Goal: Navigation & Orientation: Find specific page/section

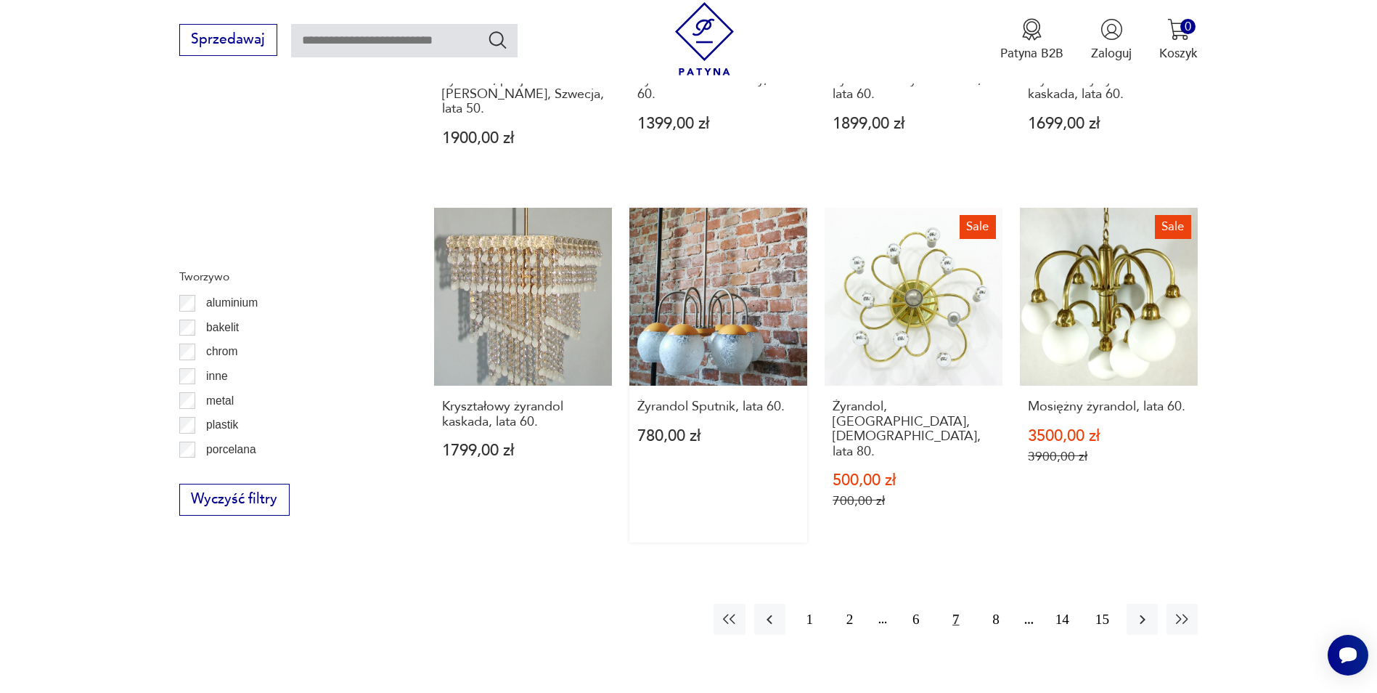
scroll to position [1141, 0]
click at [995, 603] on button "8" at bounding box center [995, 618] width 31 height 31
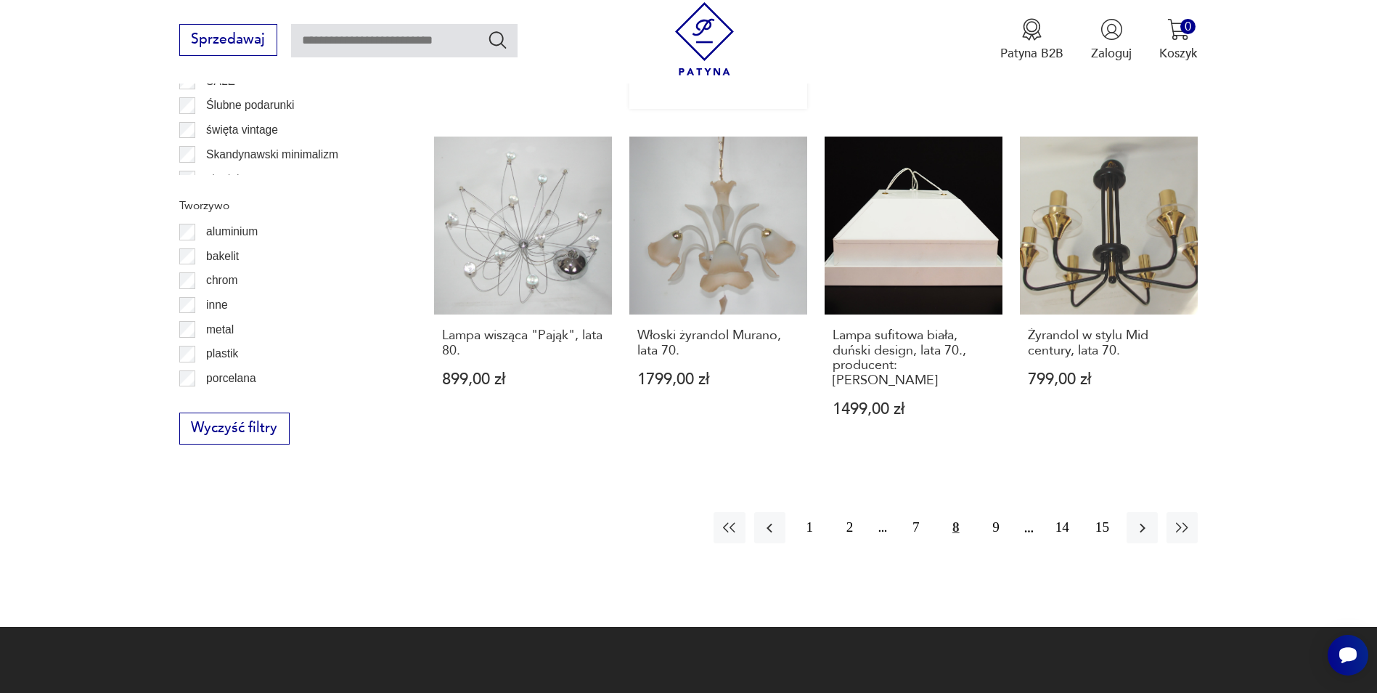
scroll to position [1520, 0]
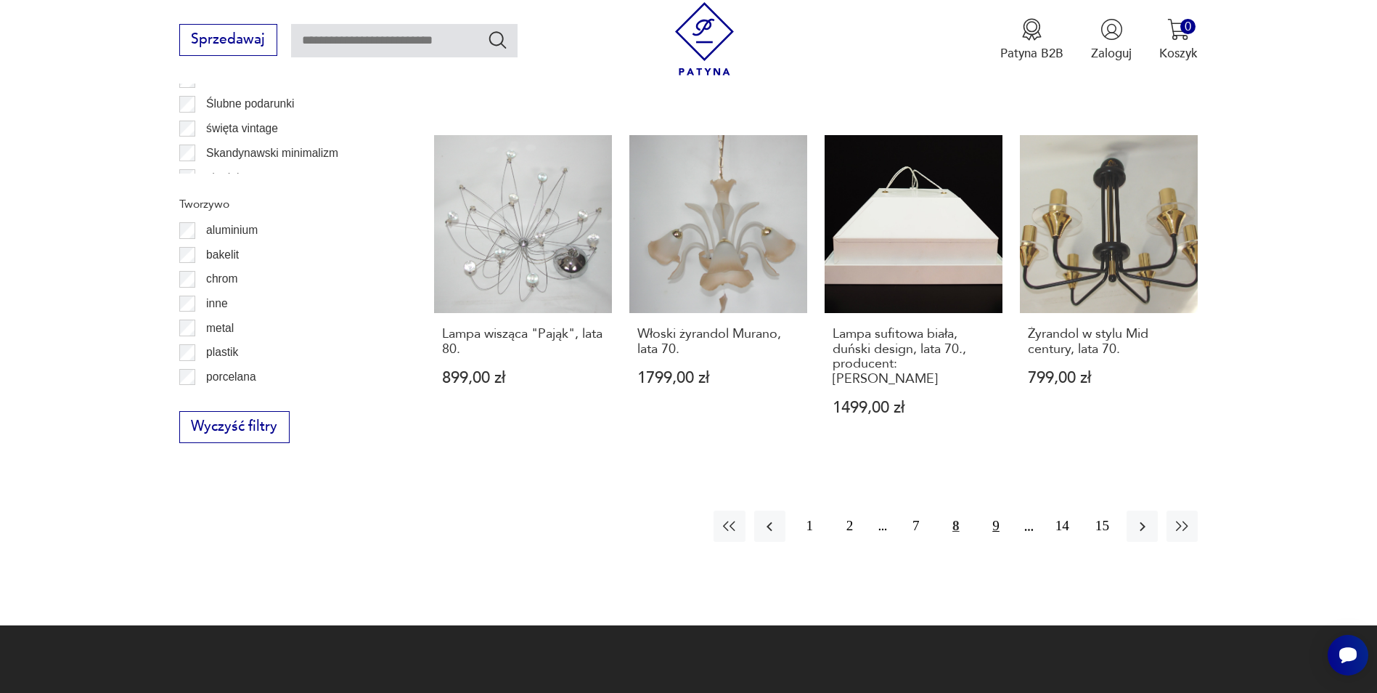
click at [997, 513] on button "9" at bounding box center [995, 525] width 31 height 31
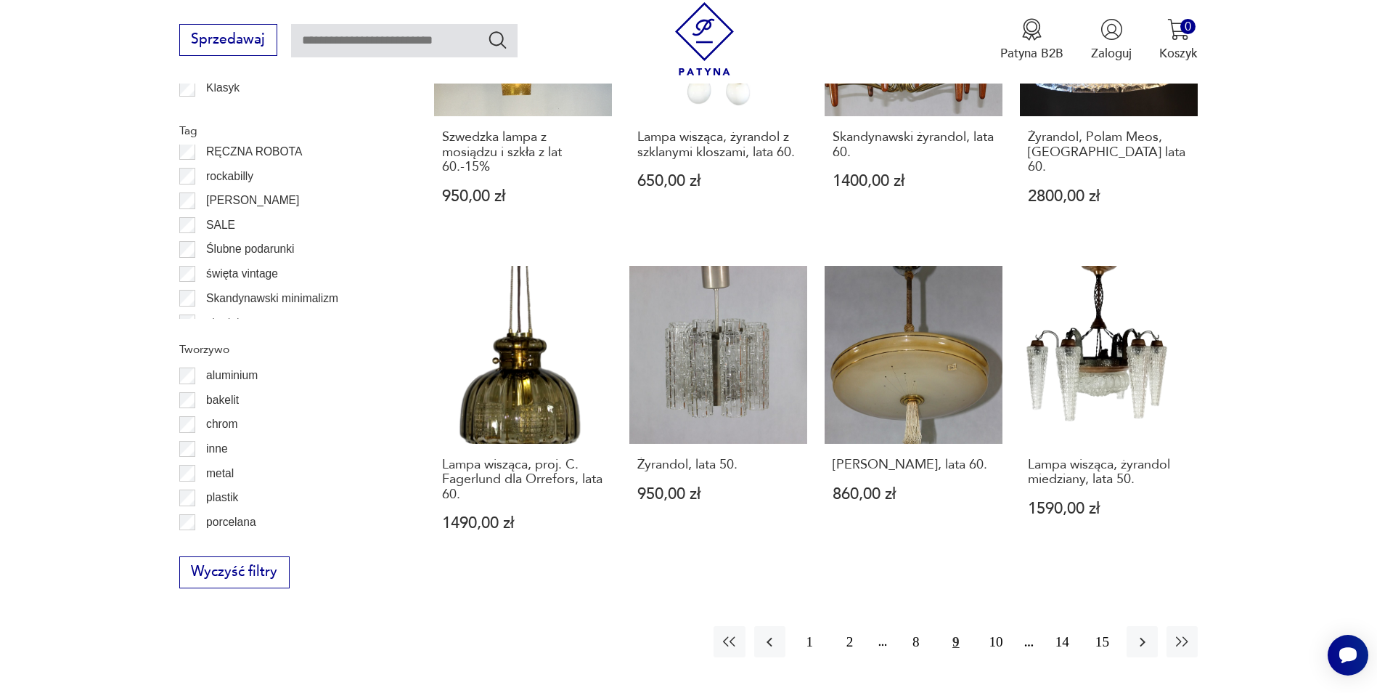
scroll to position [1448, 0]
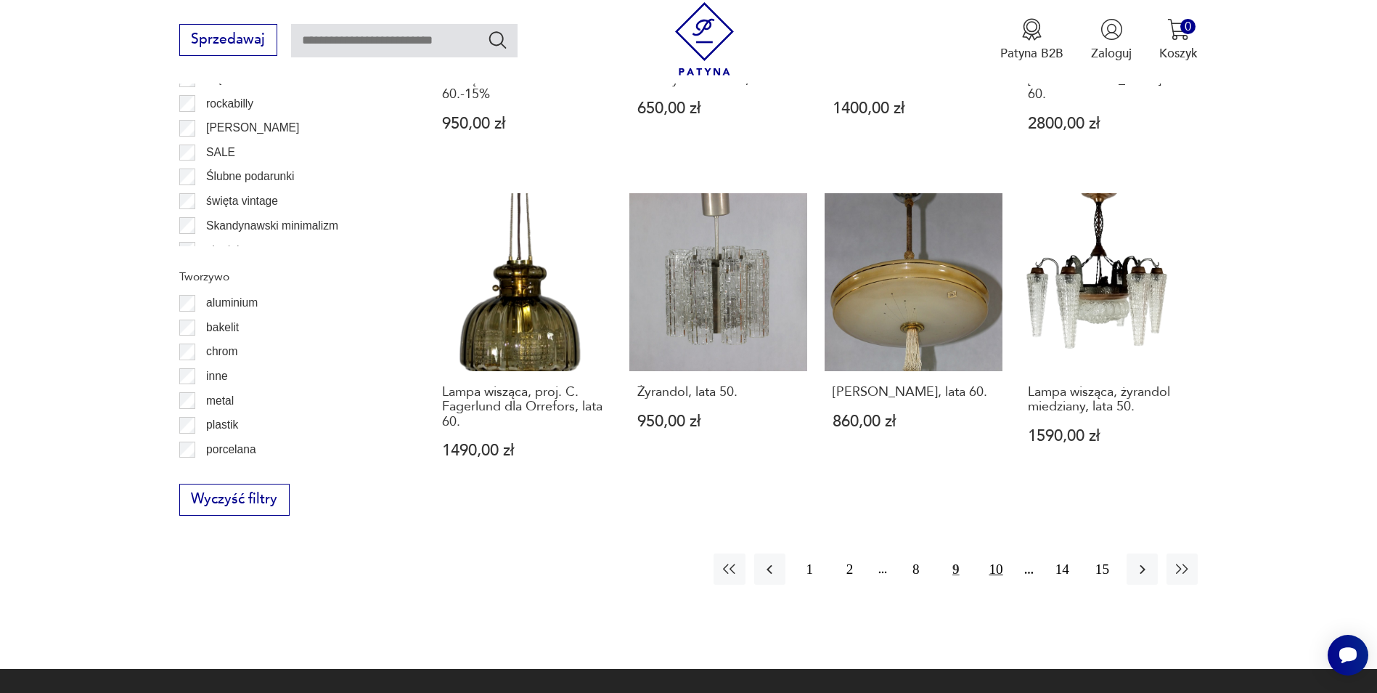
click at [1000, 572] on button "10" at bounding box center [995, 568] width 31 height 31
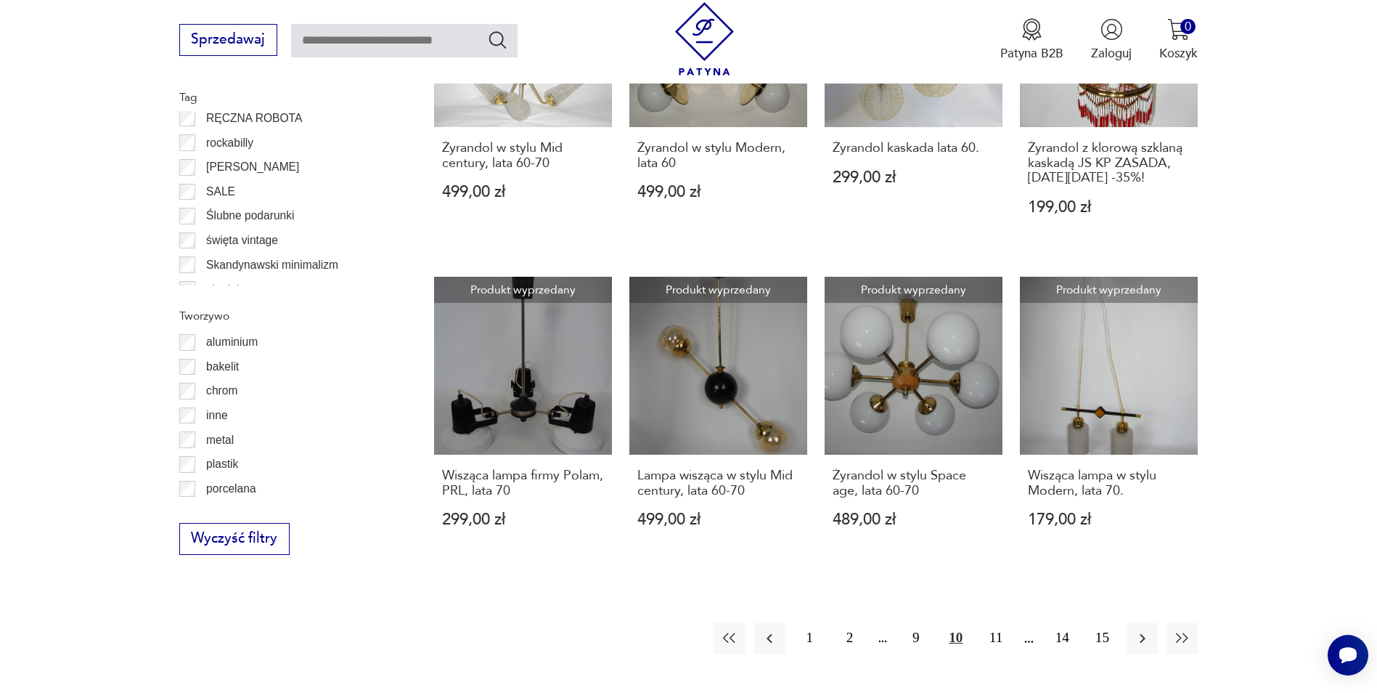
scroll to position [1593, 0]
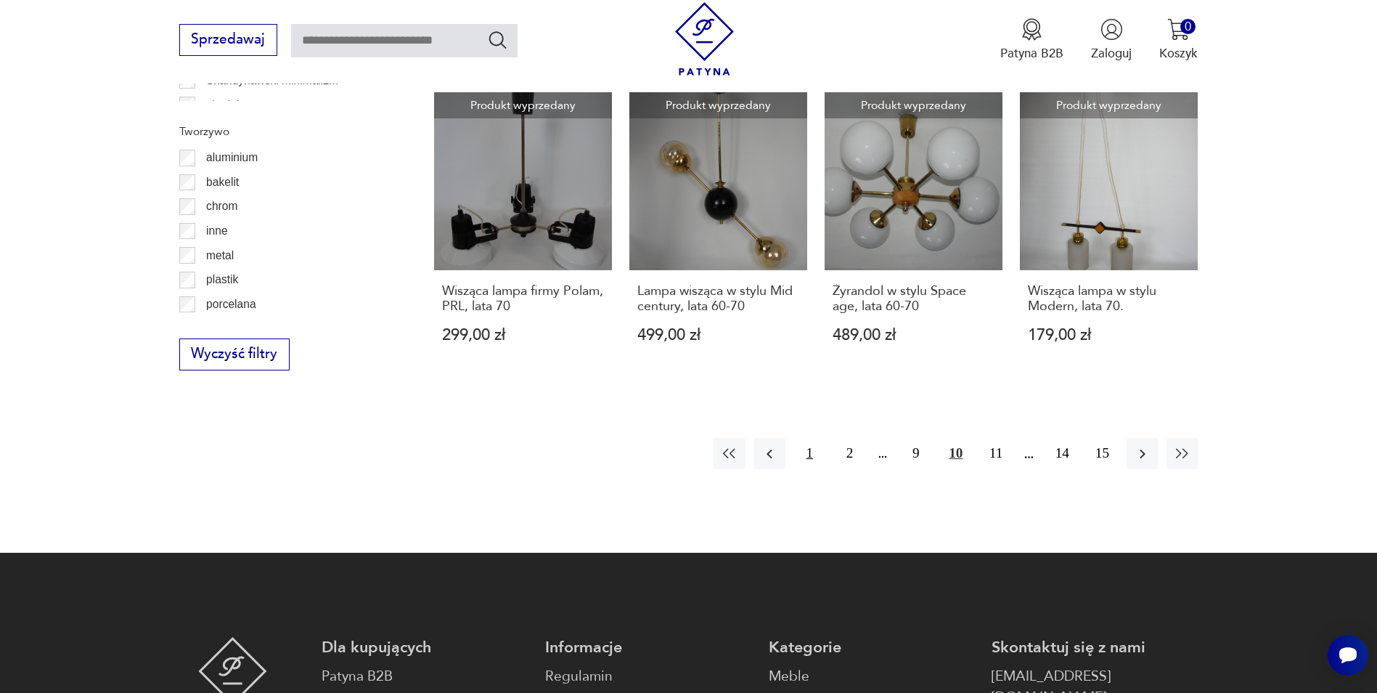
click at [812, 438] on button "1" at bounding box center [809, 453] width 31 height 31
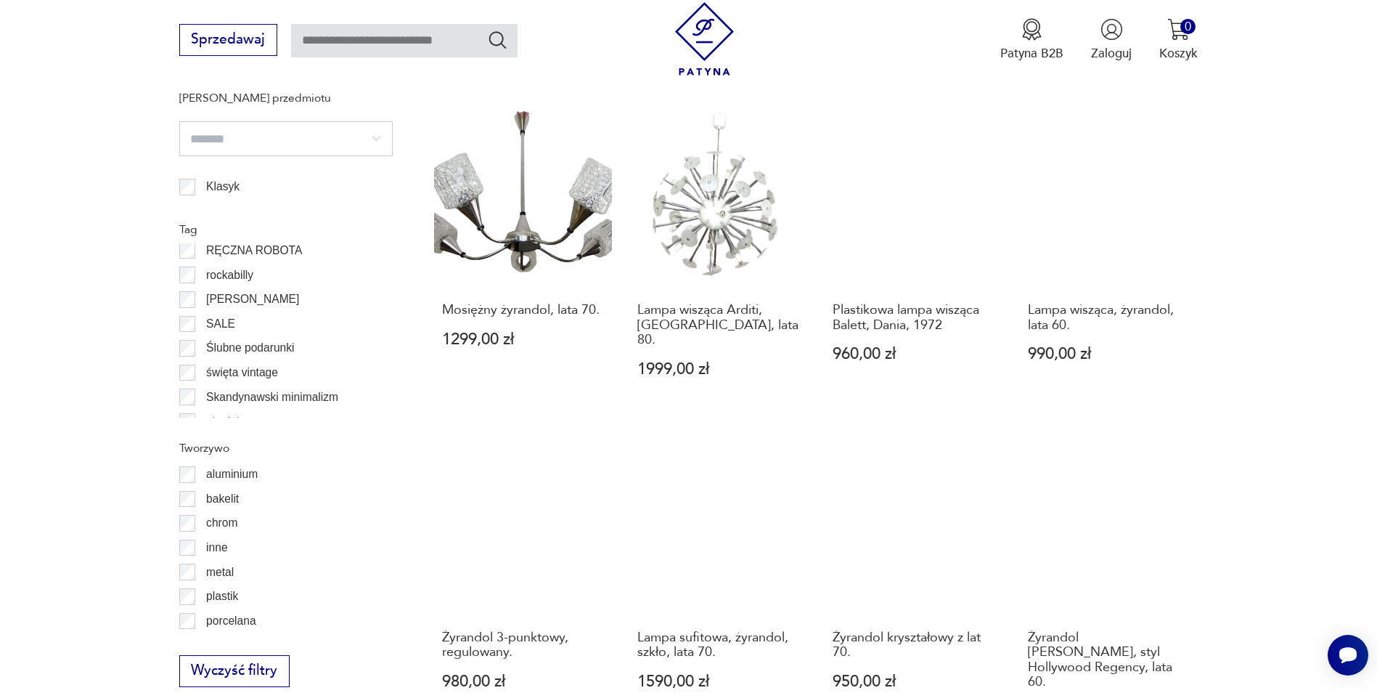
scroll to position [1303, 0]
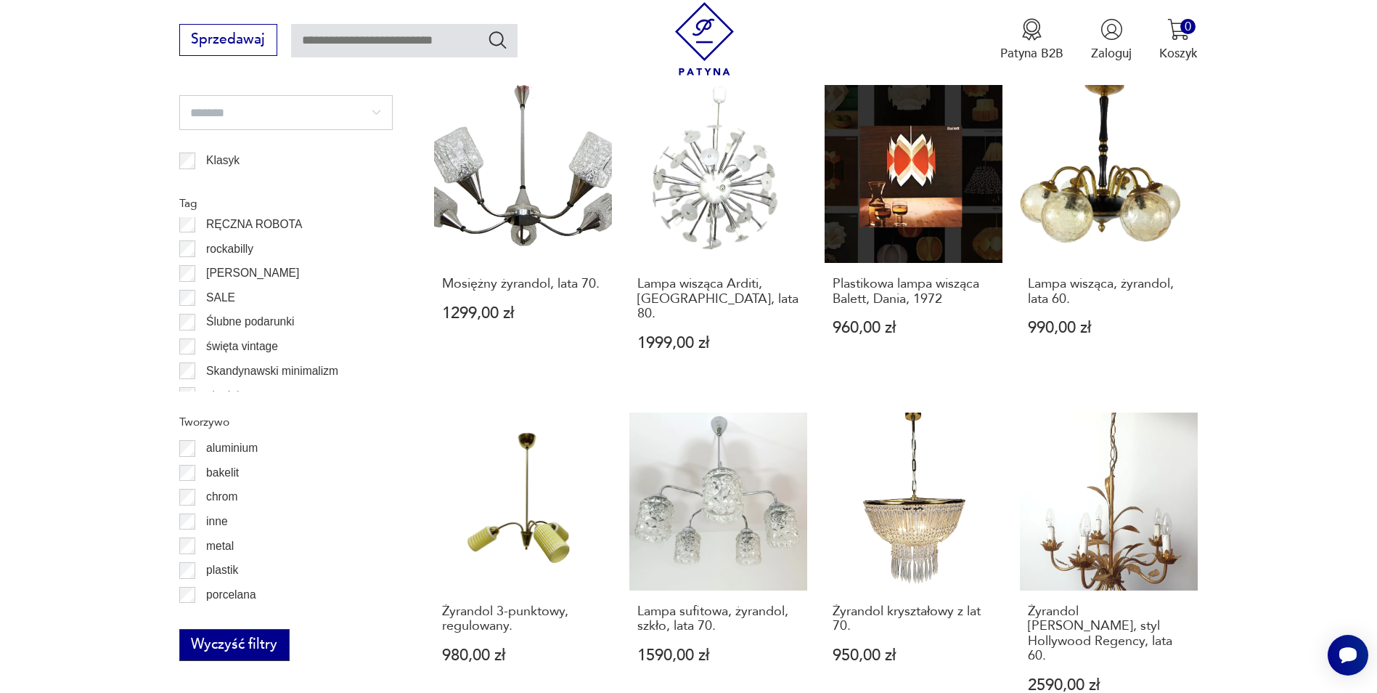
click at [217, 637] on button "Wyczyść filtry" at bounding box center [234, 645] width 110 height 32
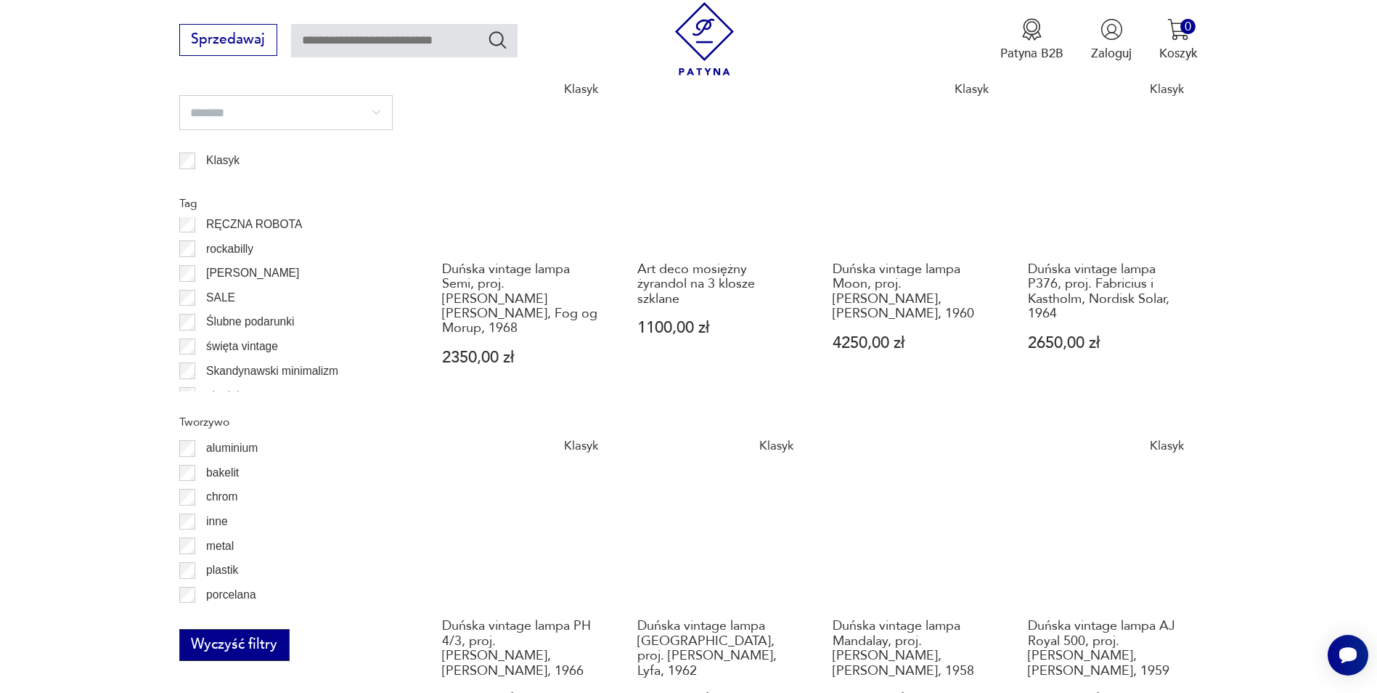
scroll to position [1811, 0]
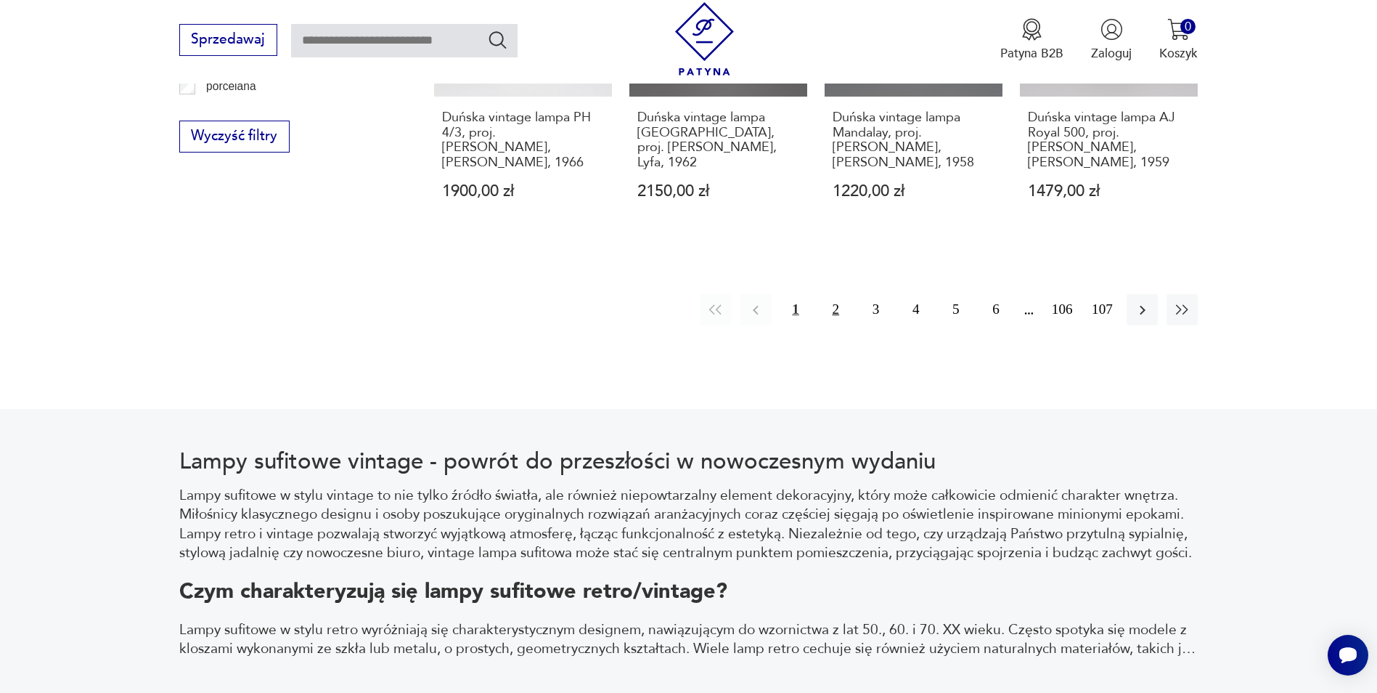
click at [826, 294] on button "2" at bounding box center [835, 309] width 31 height 31
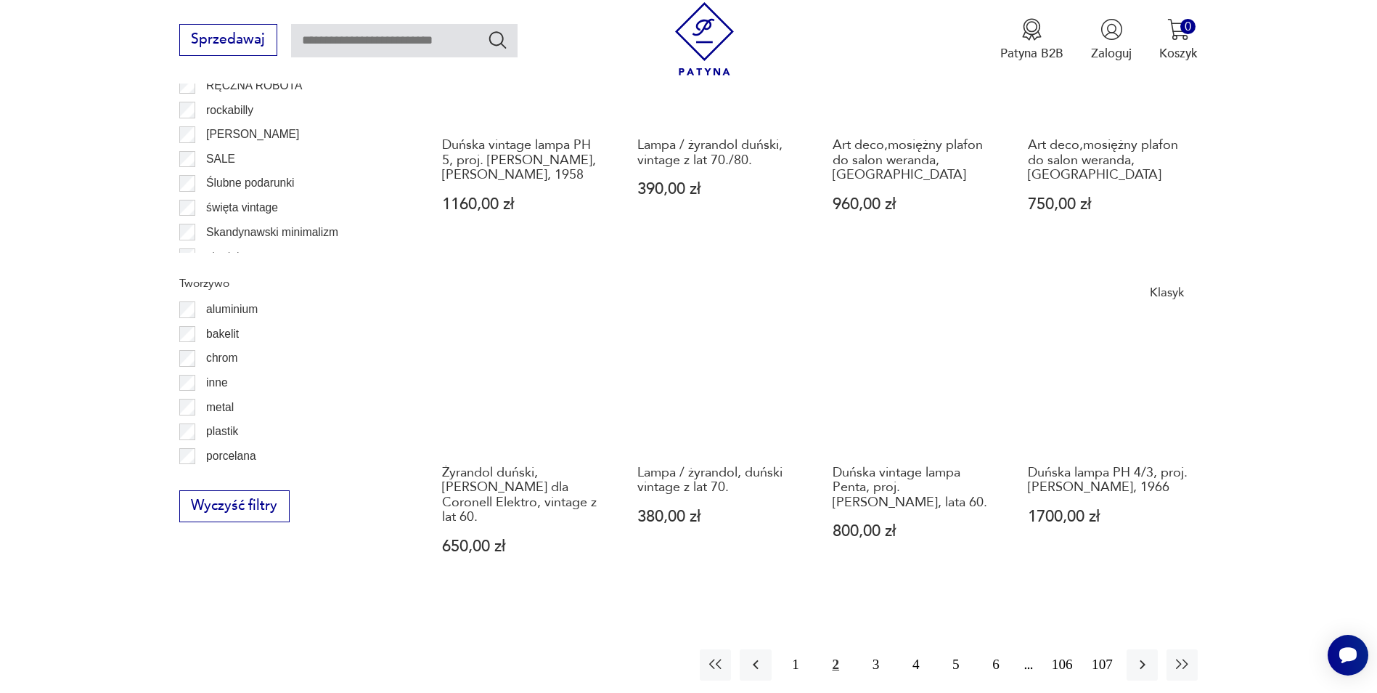
scroll to position [1448, 0]
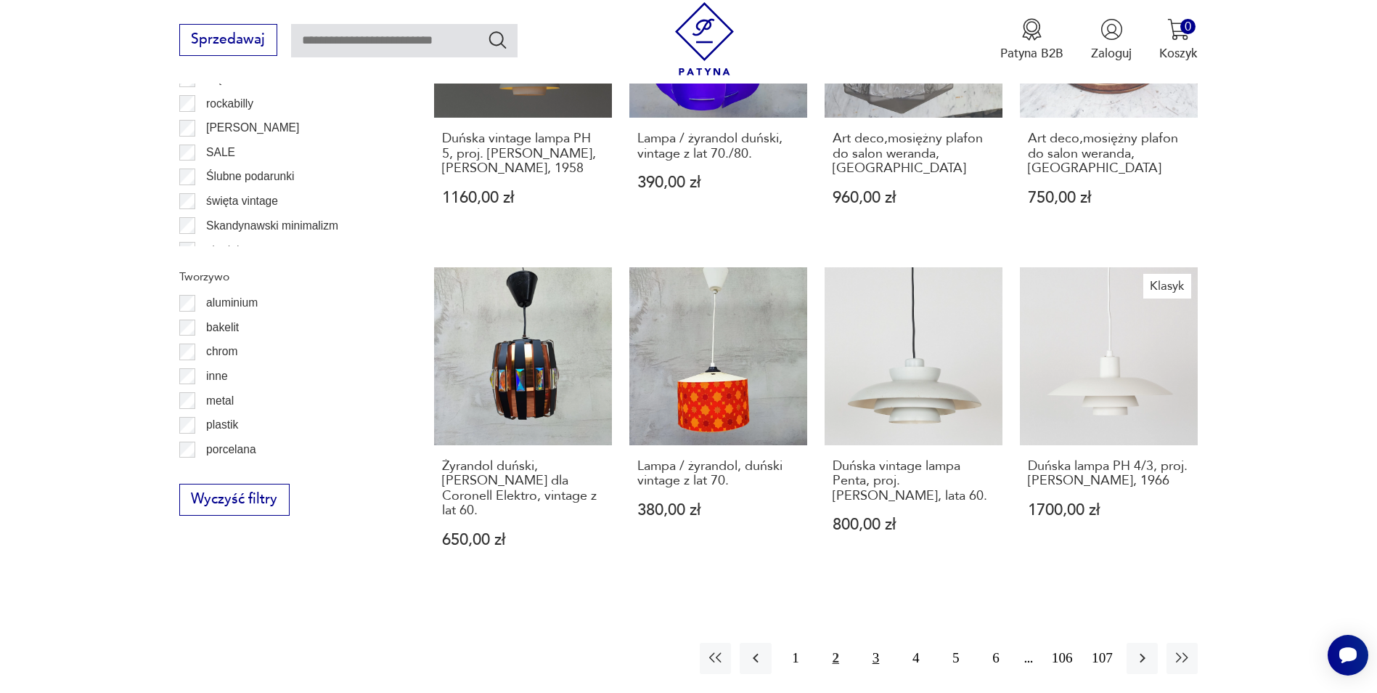
click at [884, 643] on button "3" at bounding box center [875, 658] width 31 height 31
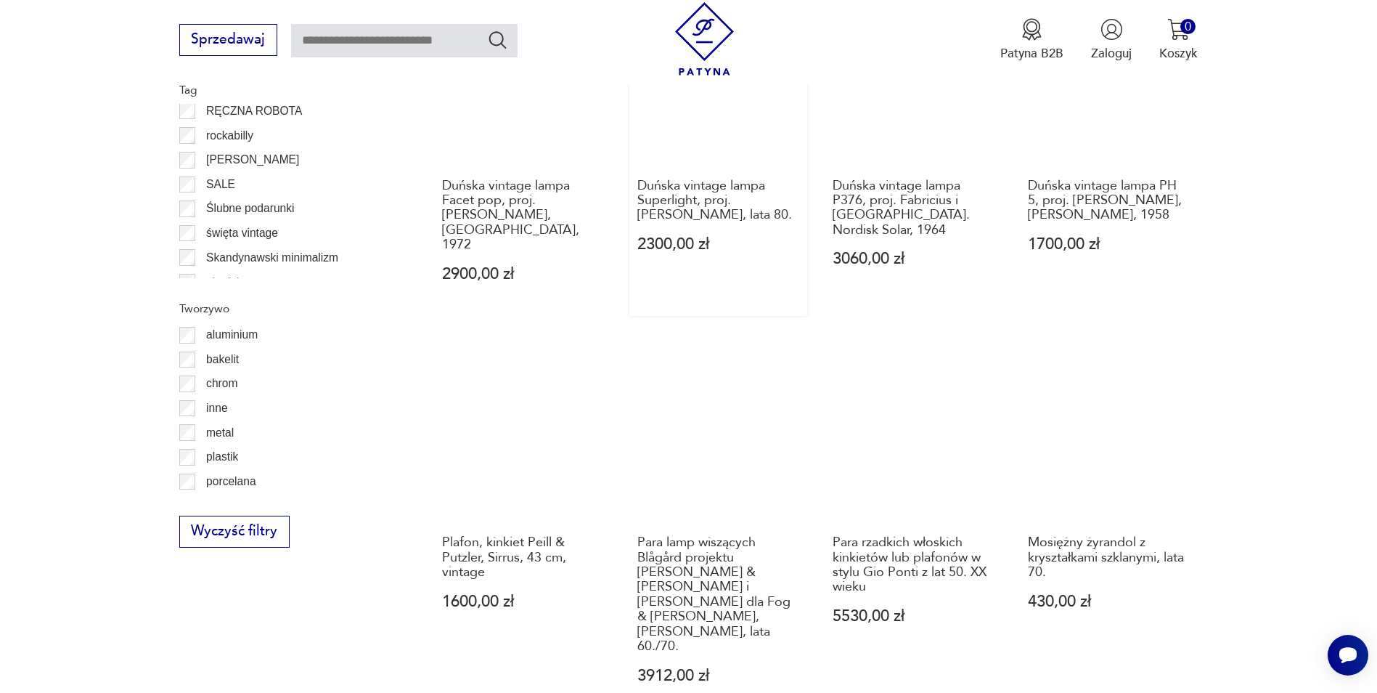
scroll to position [1738, 0]
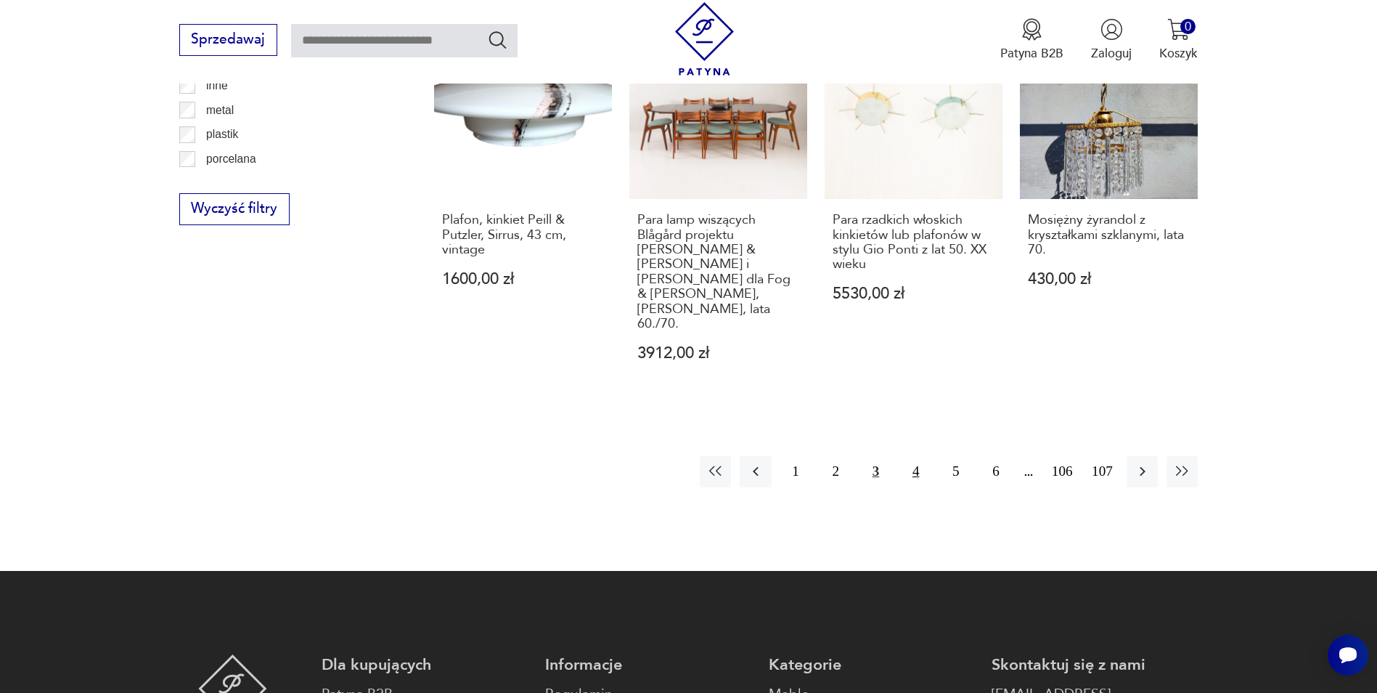
click at [916, 456] on button "4" at bounding box center [915, 471] width 31 height 31
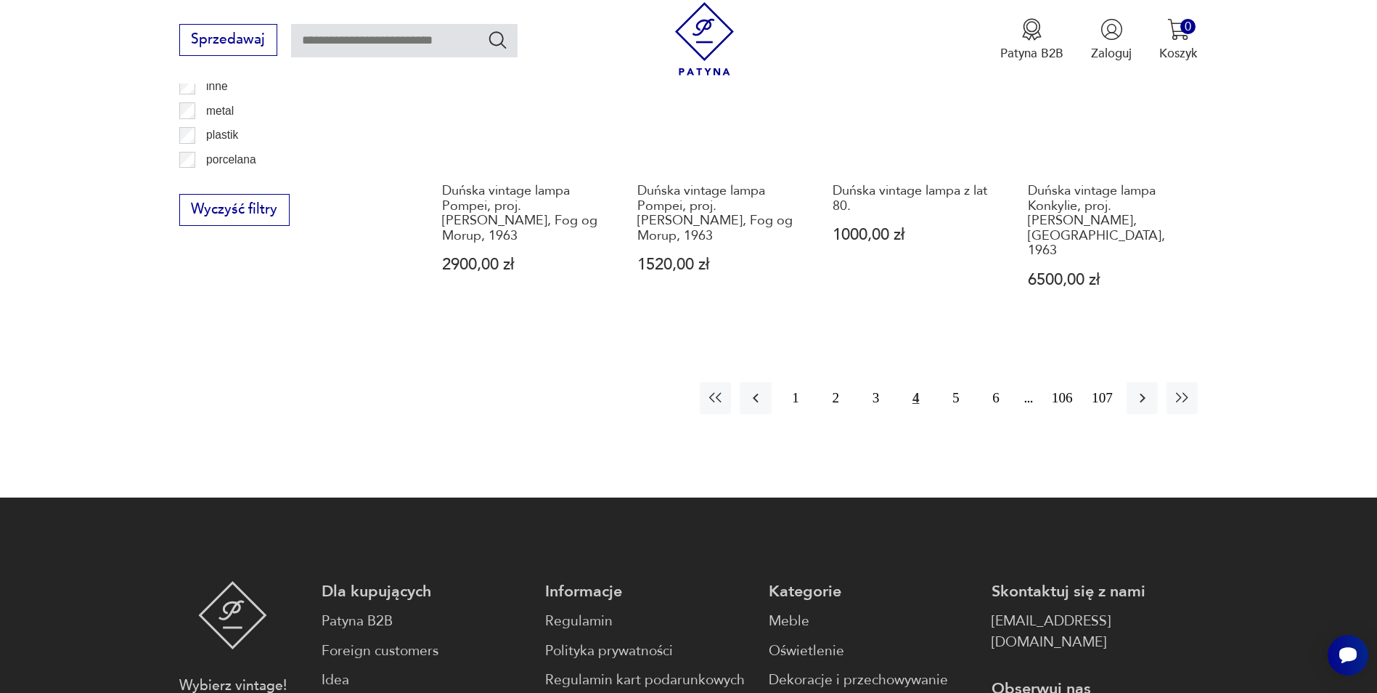
scroll to position [1738, 0]
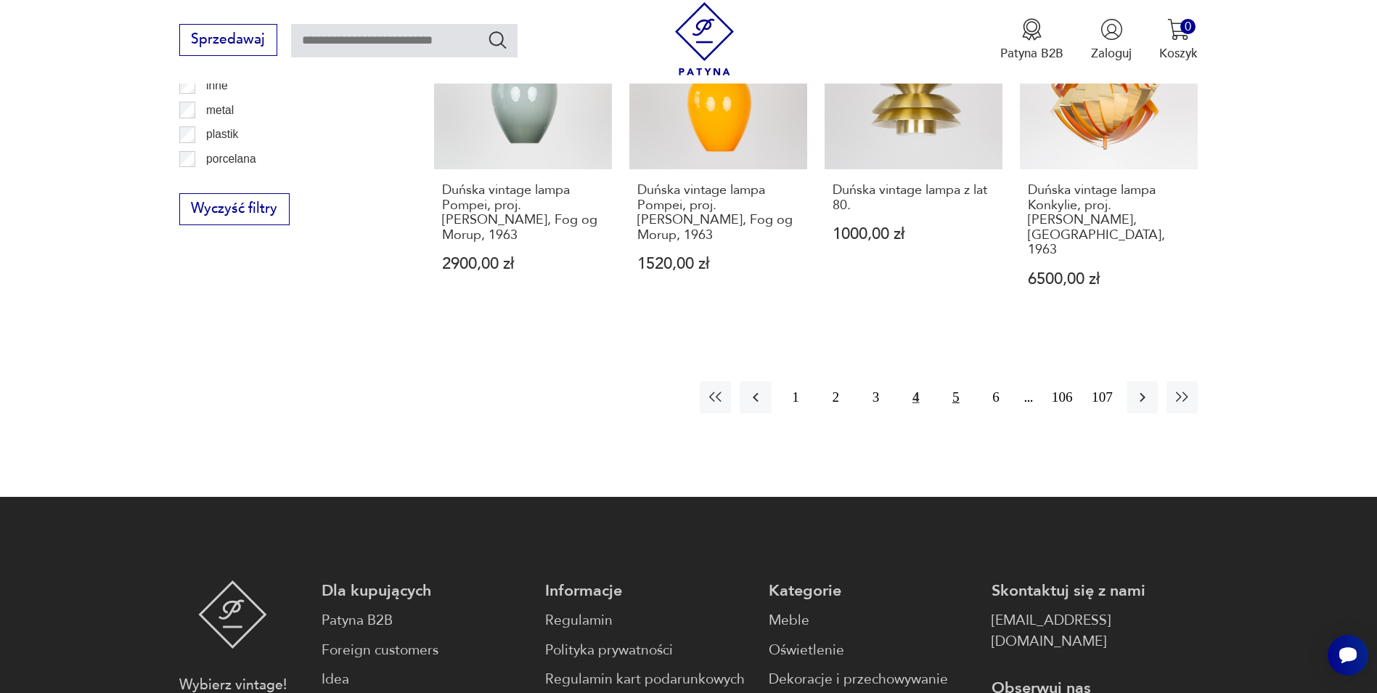
click at [950, 381] on button "5" at bounding box center [955, 396] width 31 height 31
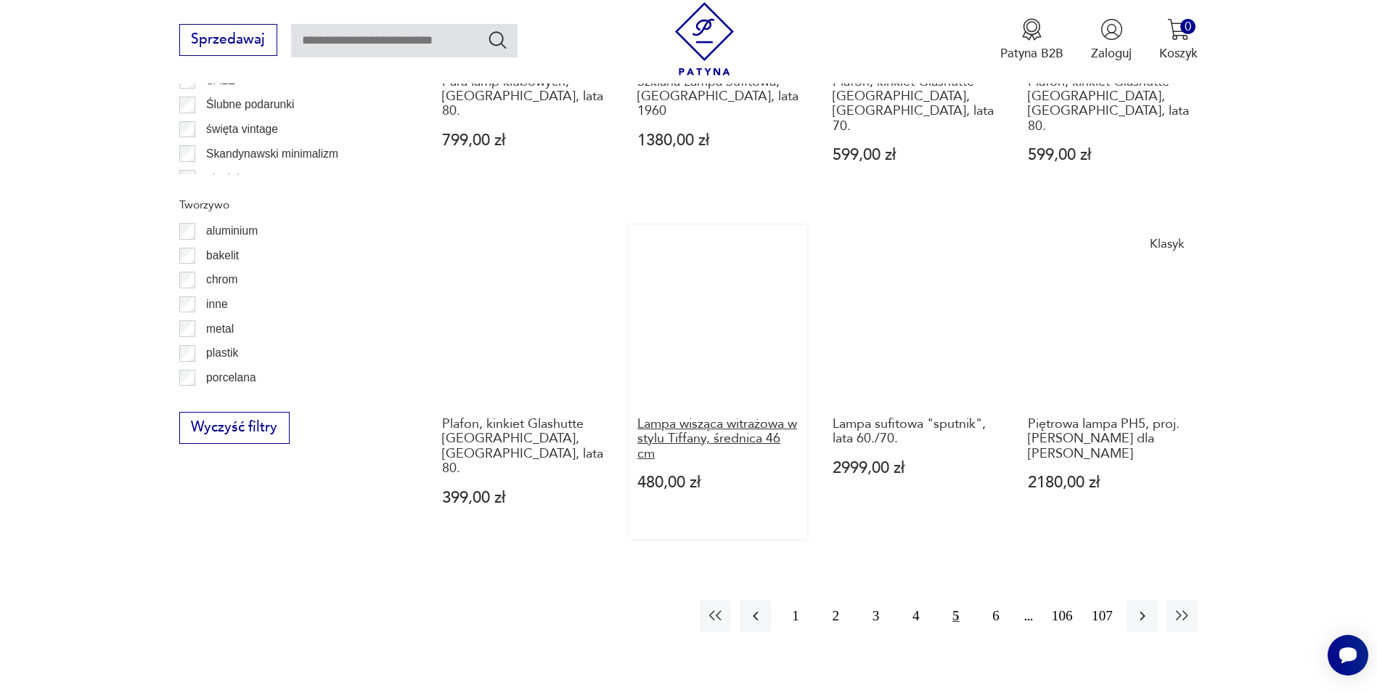
scroll to position [1520, 0]
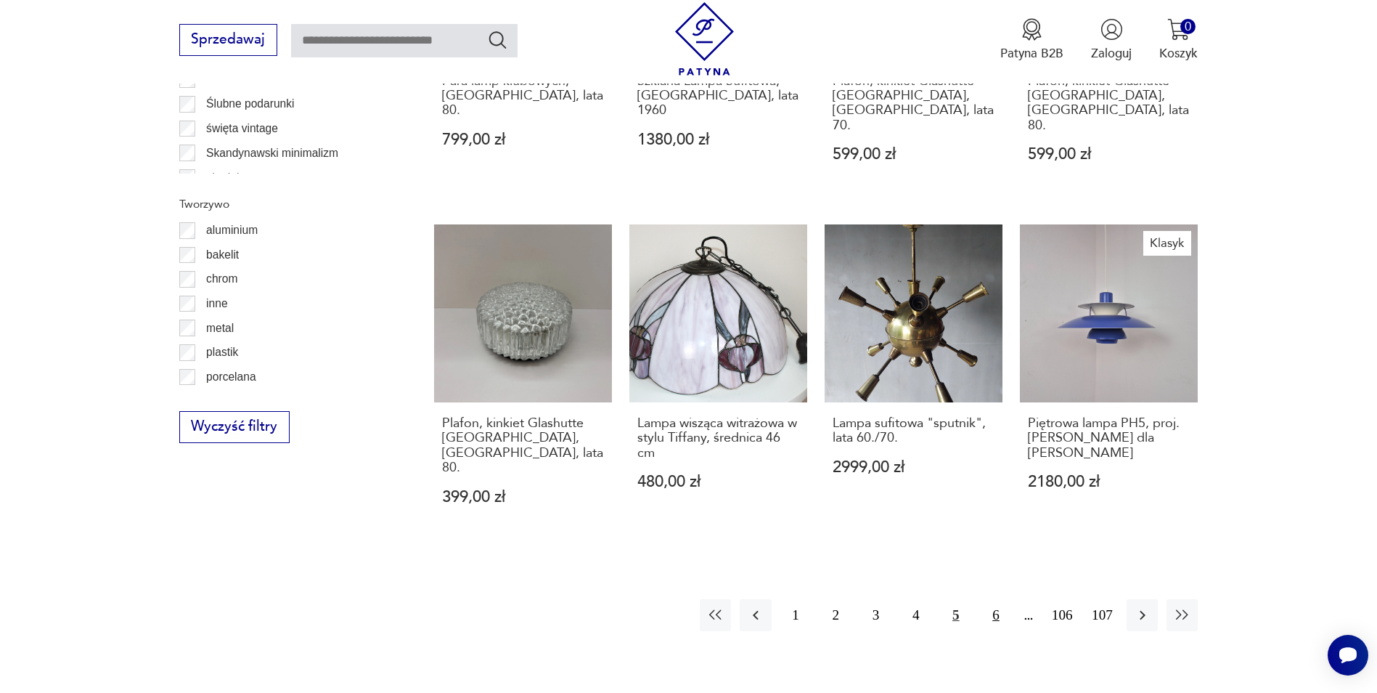
click at [985, 599] on button "6" at bounding box center [995, 614] width 31 height 31
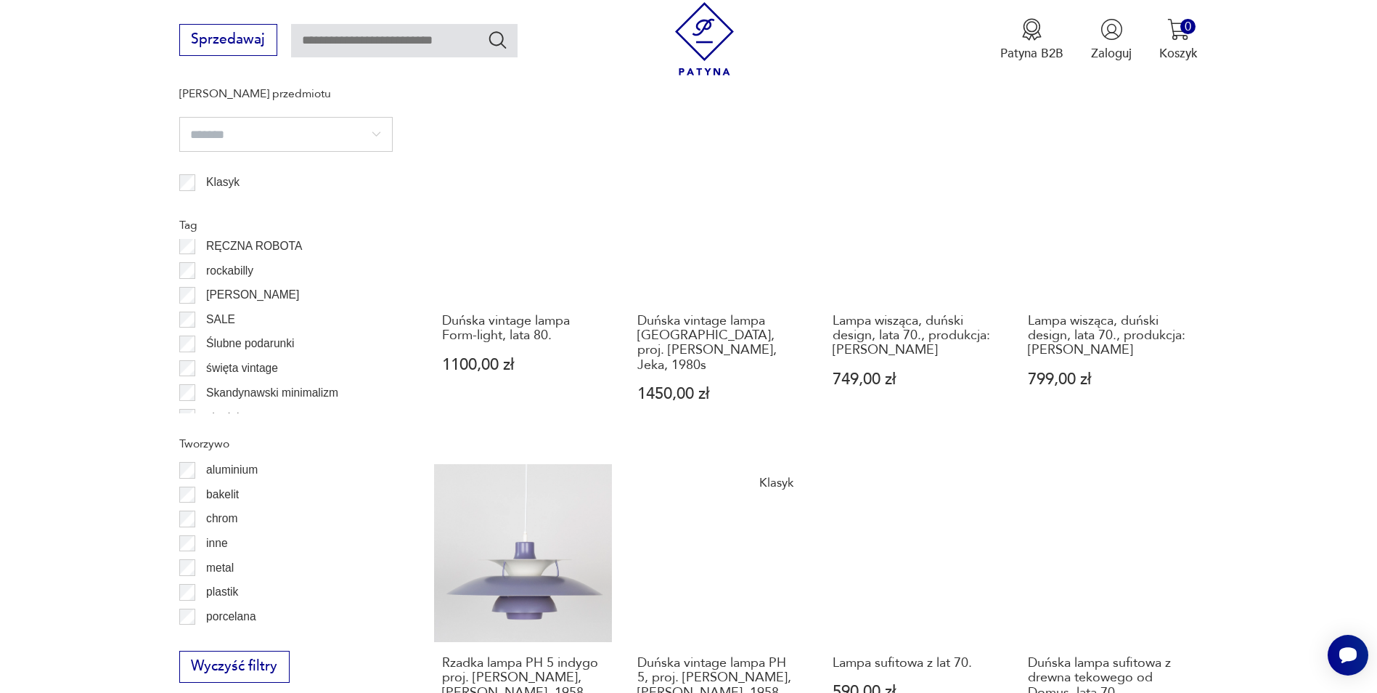
scroll to position [1520, 0]
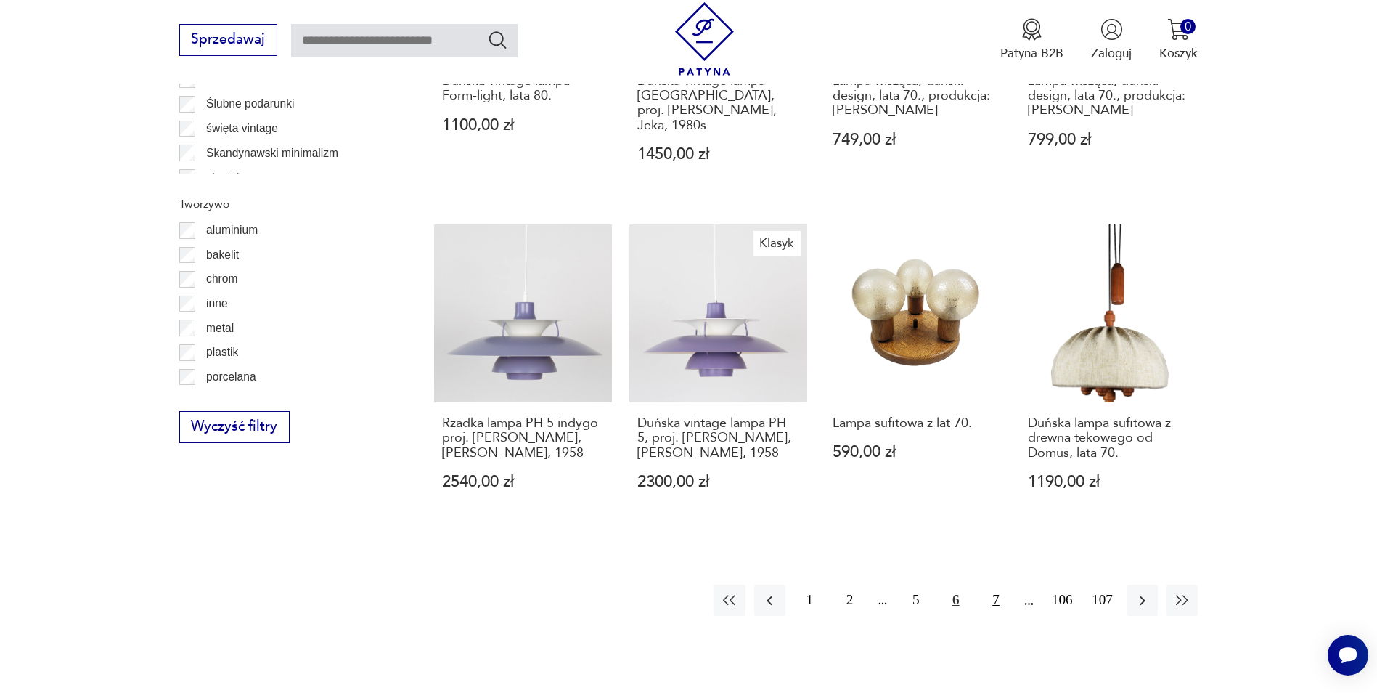
click at [993, 584] on button "7" at bounding box center [995, 599] width 31 height 31
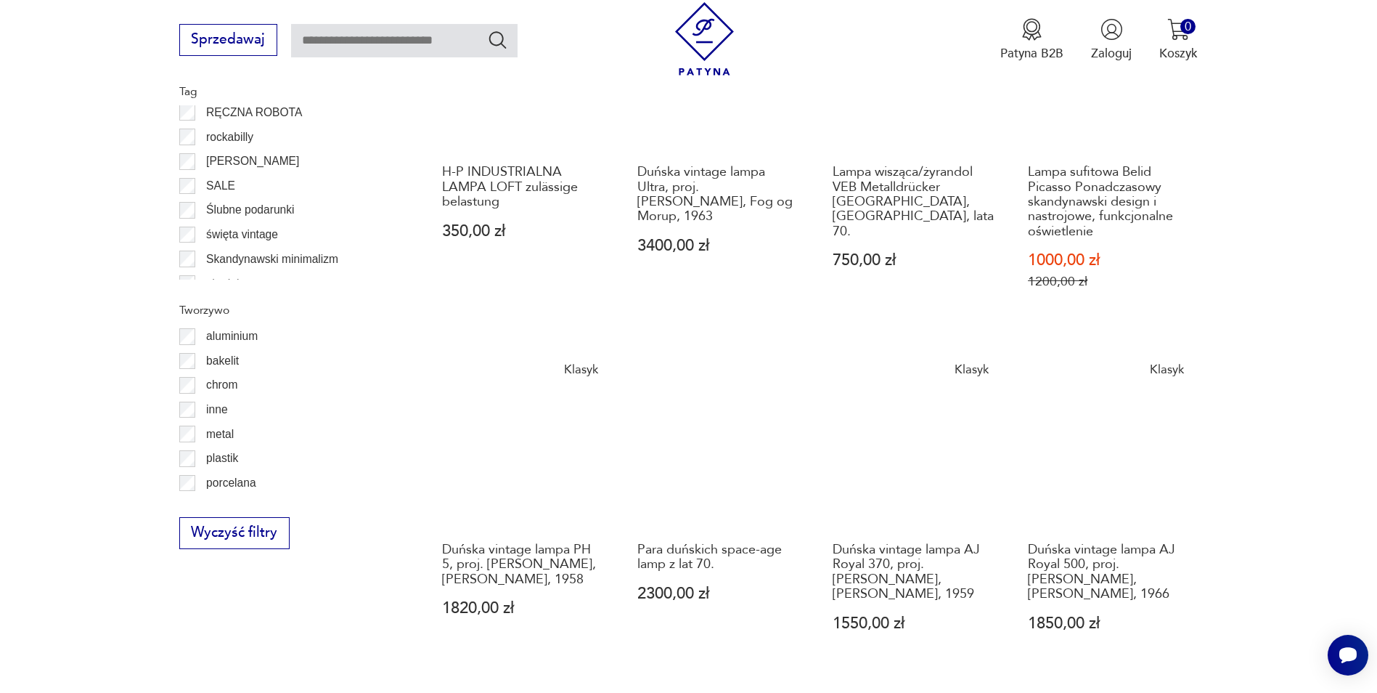
scroll to position [1666, 0]
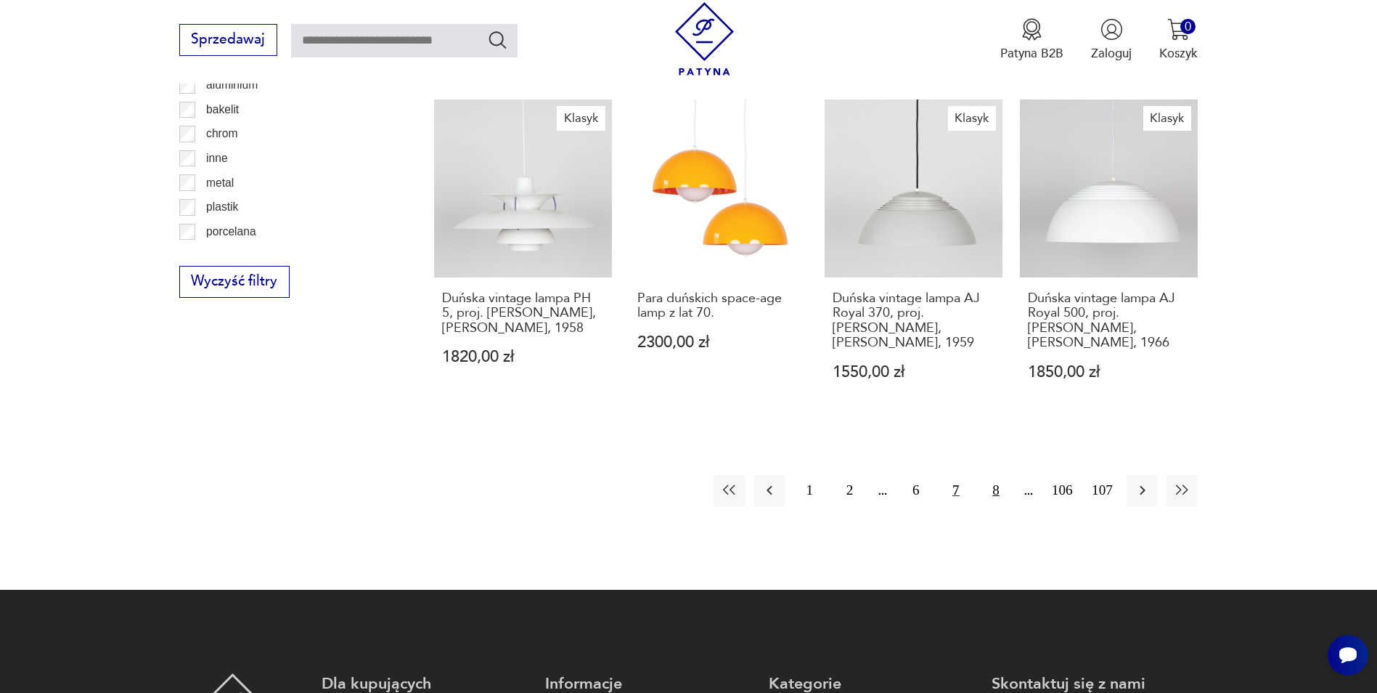
click at [993, 475] on button "8" at bounding box center [995, 490] width 31 height 31
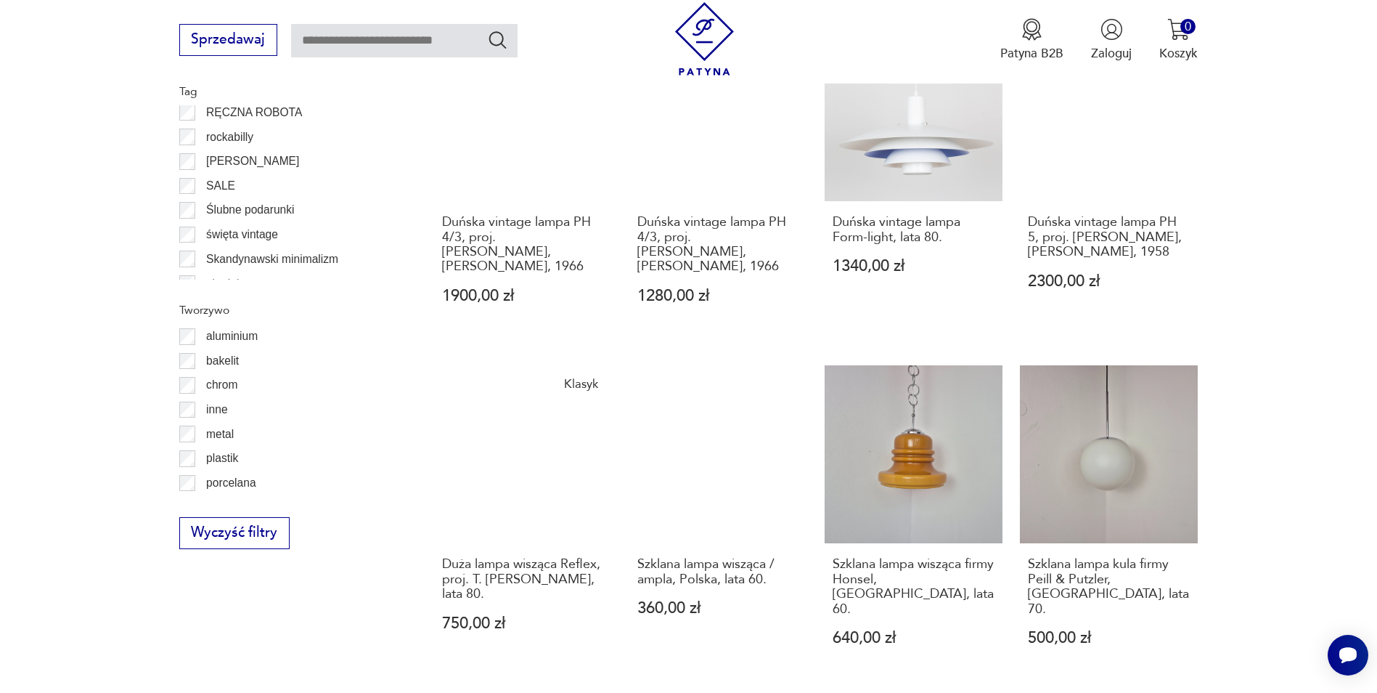
scroll to position [1666, 0]
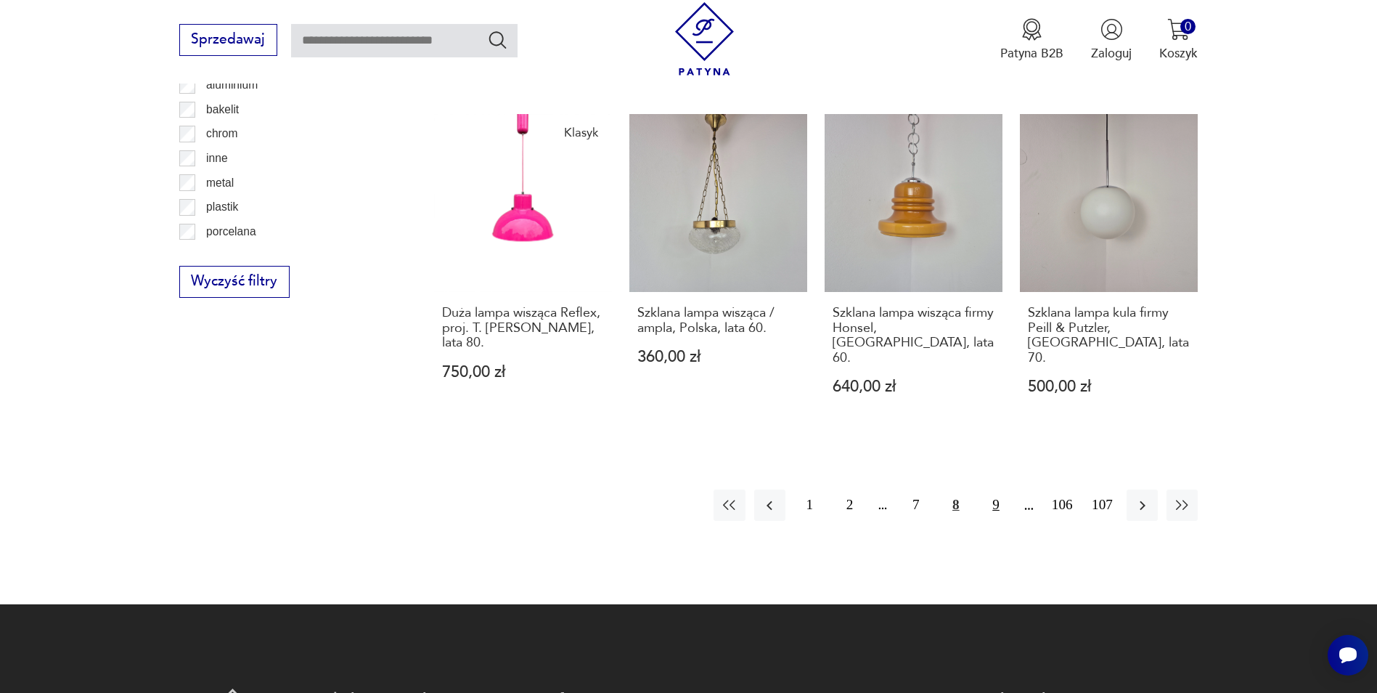
click at [1001, 489] on button "9" at bounding box center [995, 504] width 31 height 31
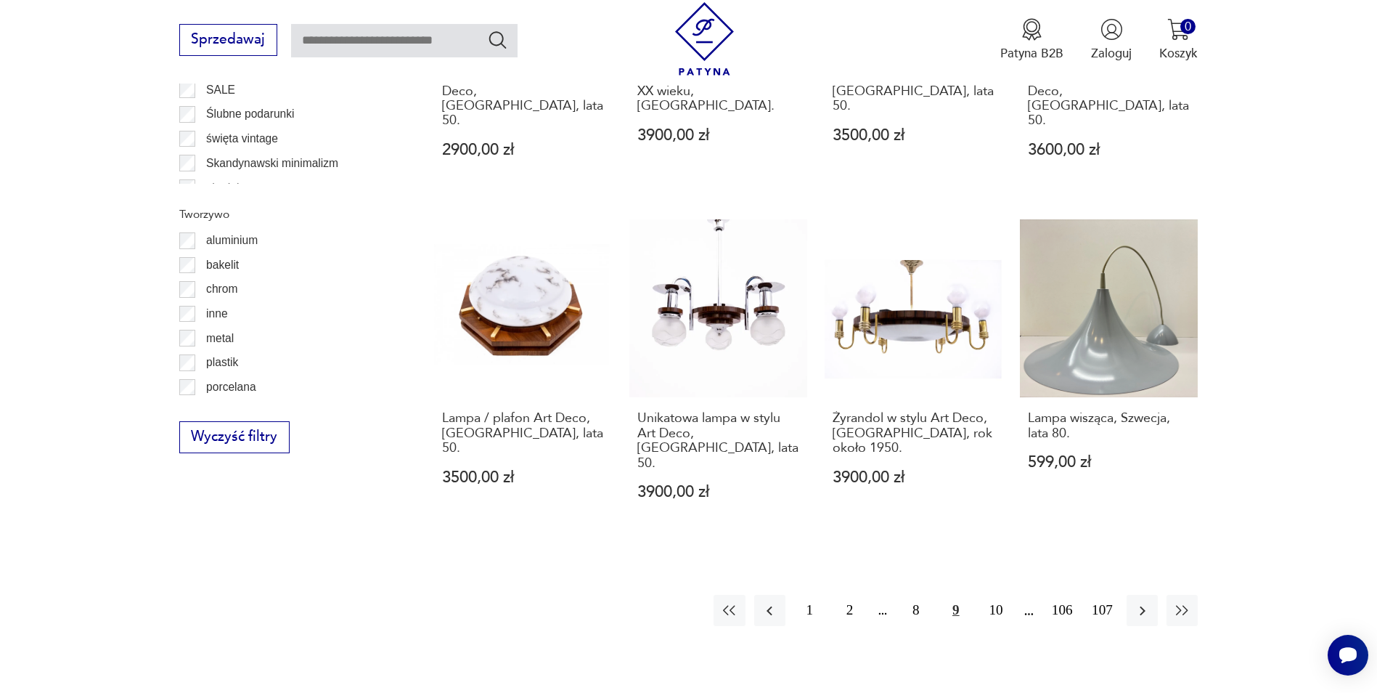
scroll to position [1520, 0]
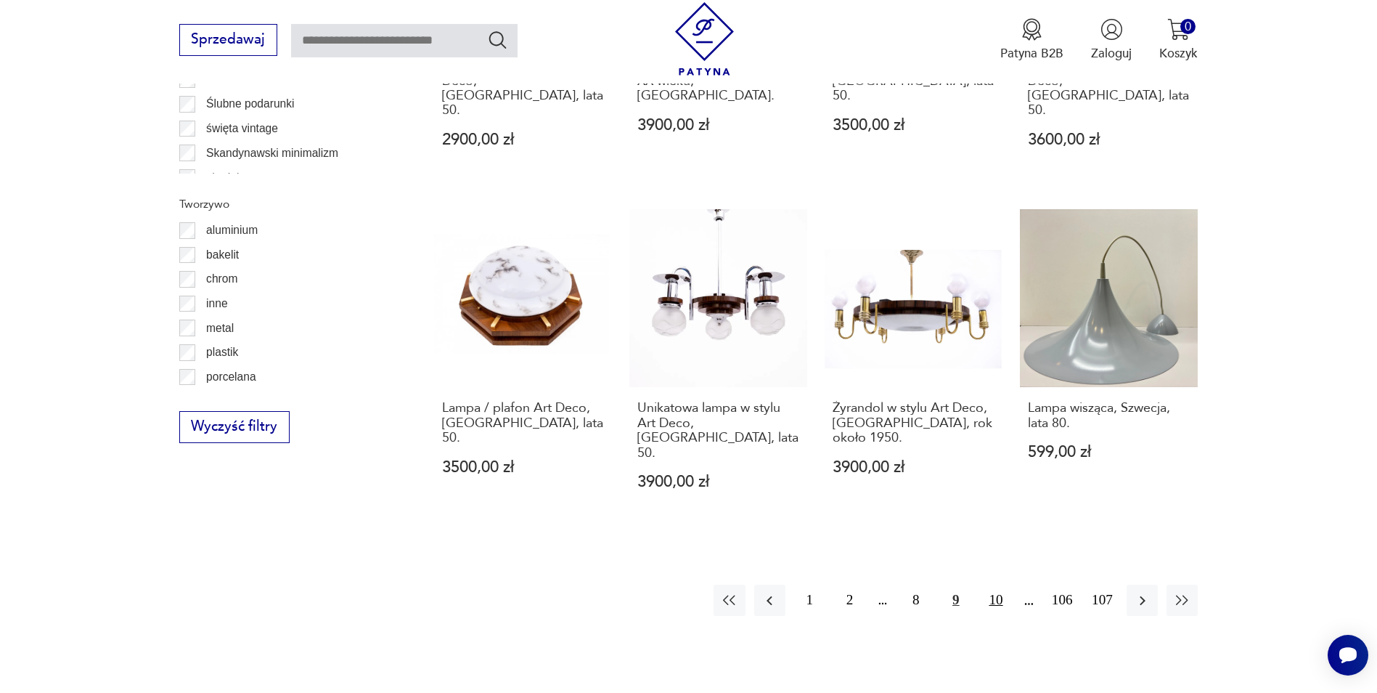
click at [996, 584] on button "10" at bounding box center [995, 599] width 31 height 31
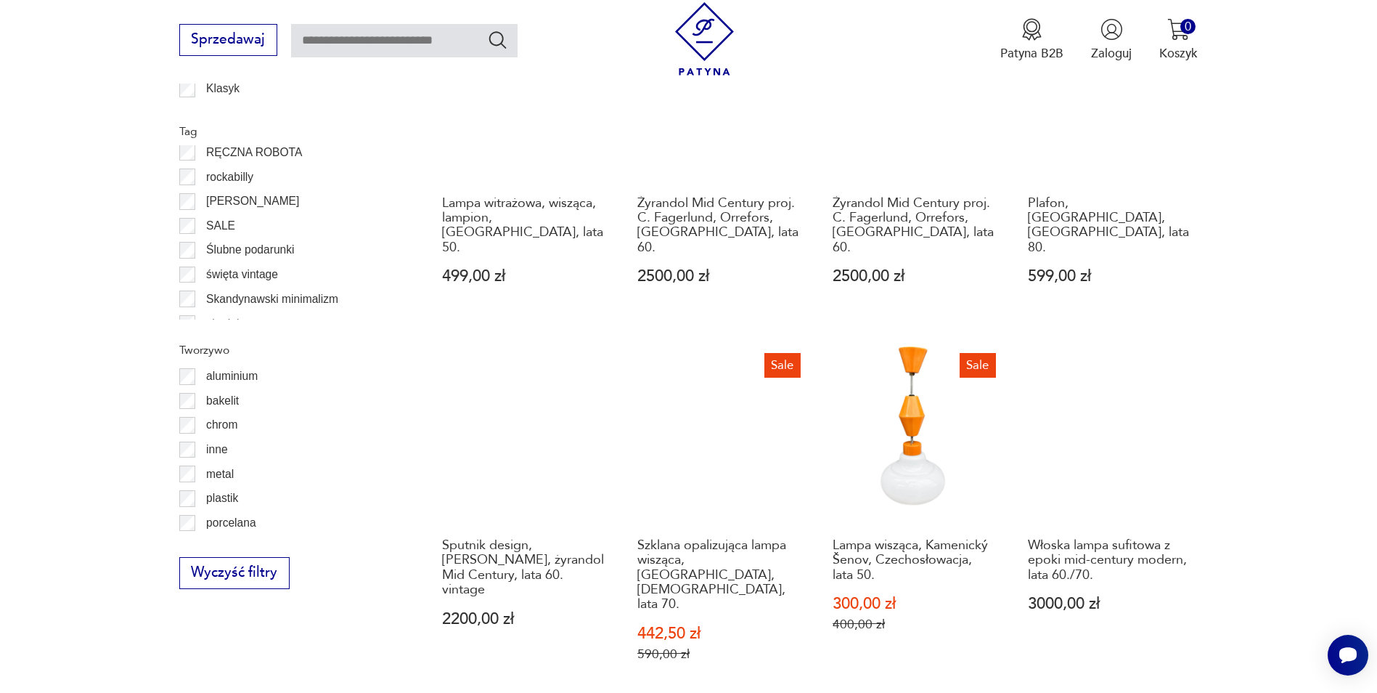
scroll to position [1666, 0]
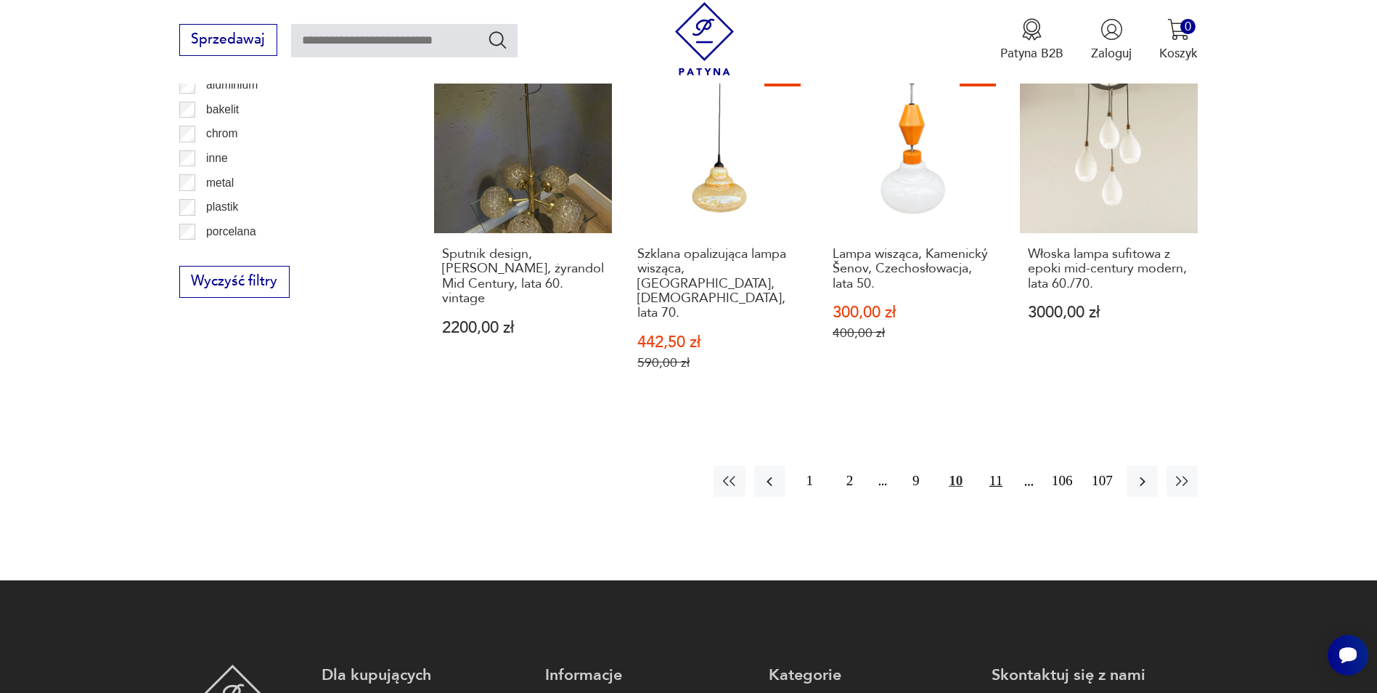
click at [985, 465] on button "11" at bounding box center [995, 480] width 31 height 31
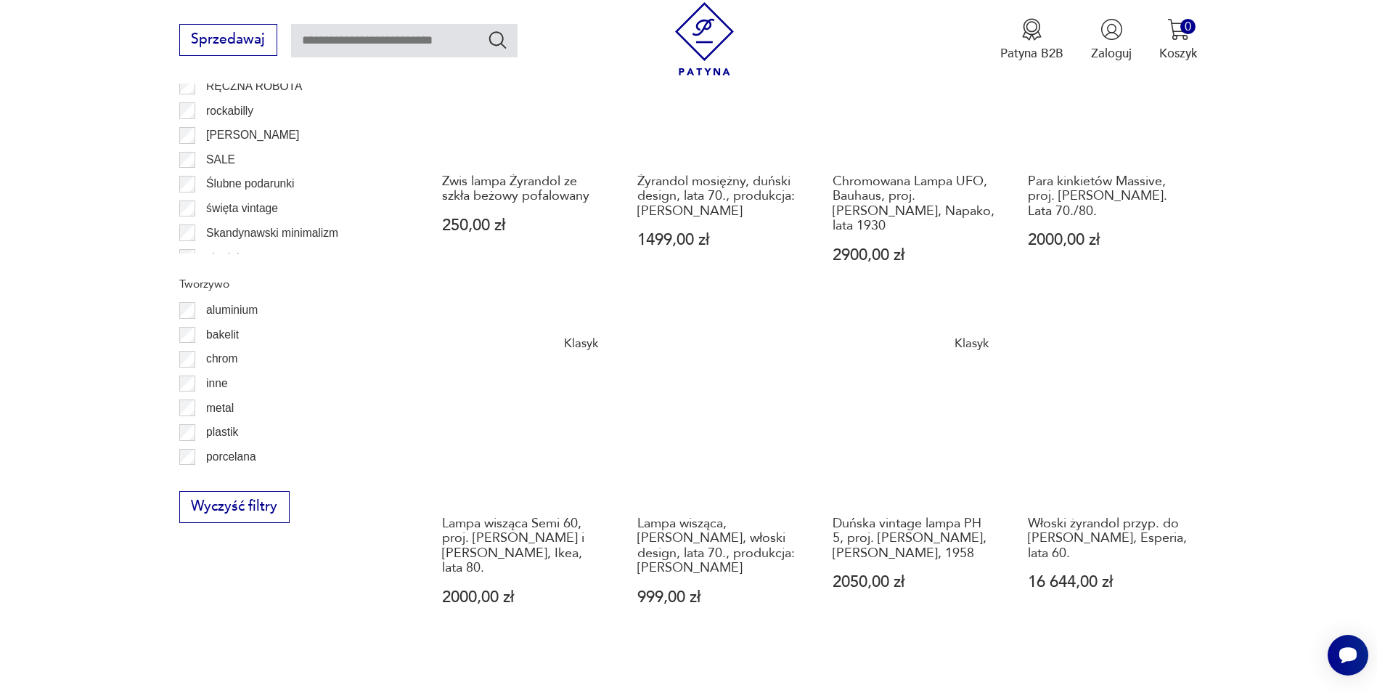
scroll to position [1448, 0]
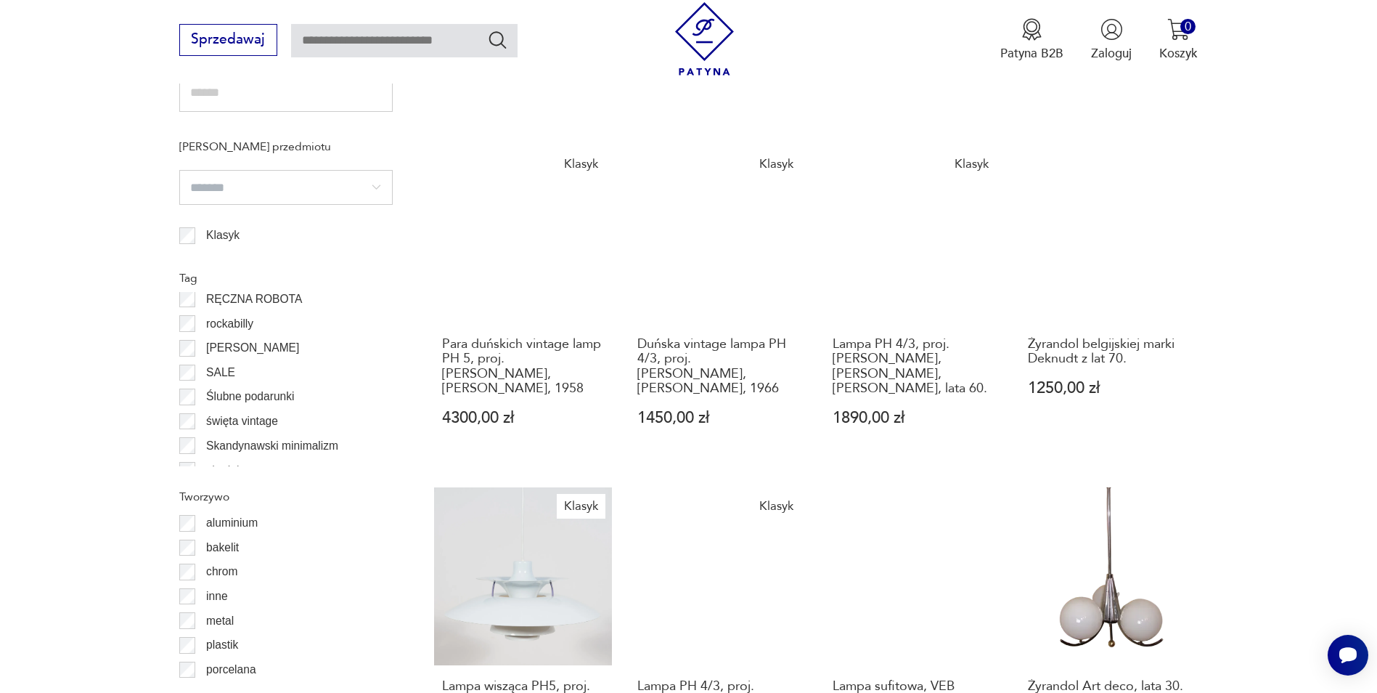
scroll to position [1448, 0]
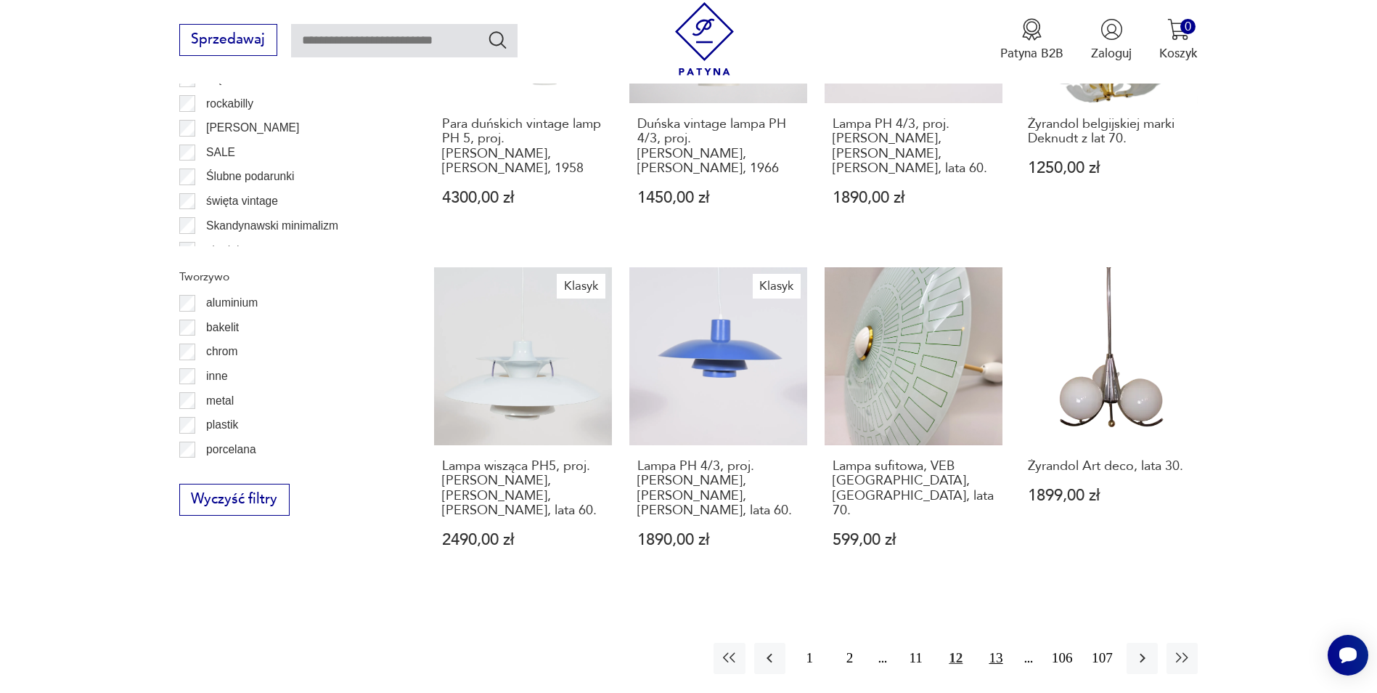
click at [995, 656] on button "13" at bounding box center [995, 658] width 31 height 31
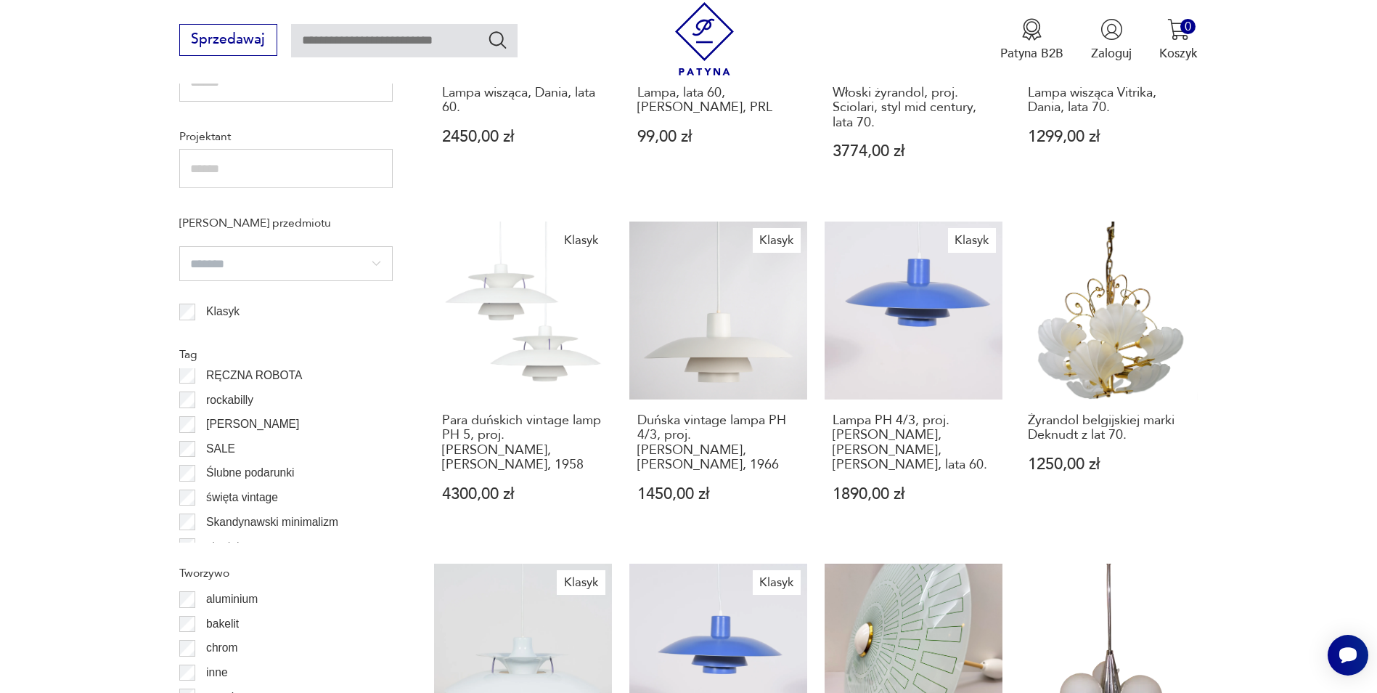
scroll to position [834, 0]
